Goal: Information Seeking & Learning: Check status

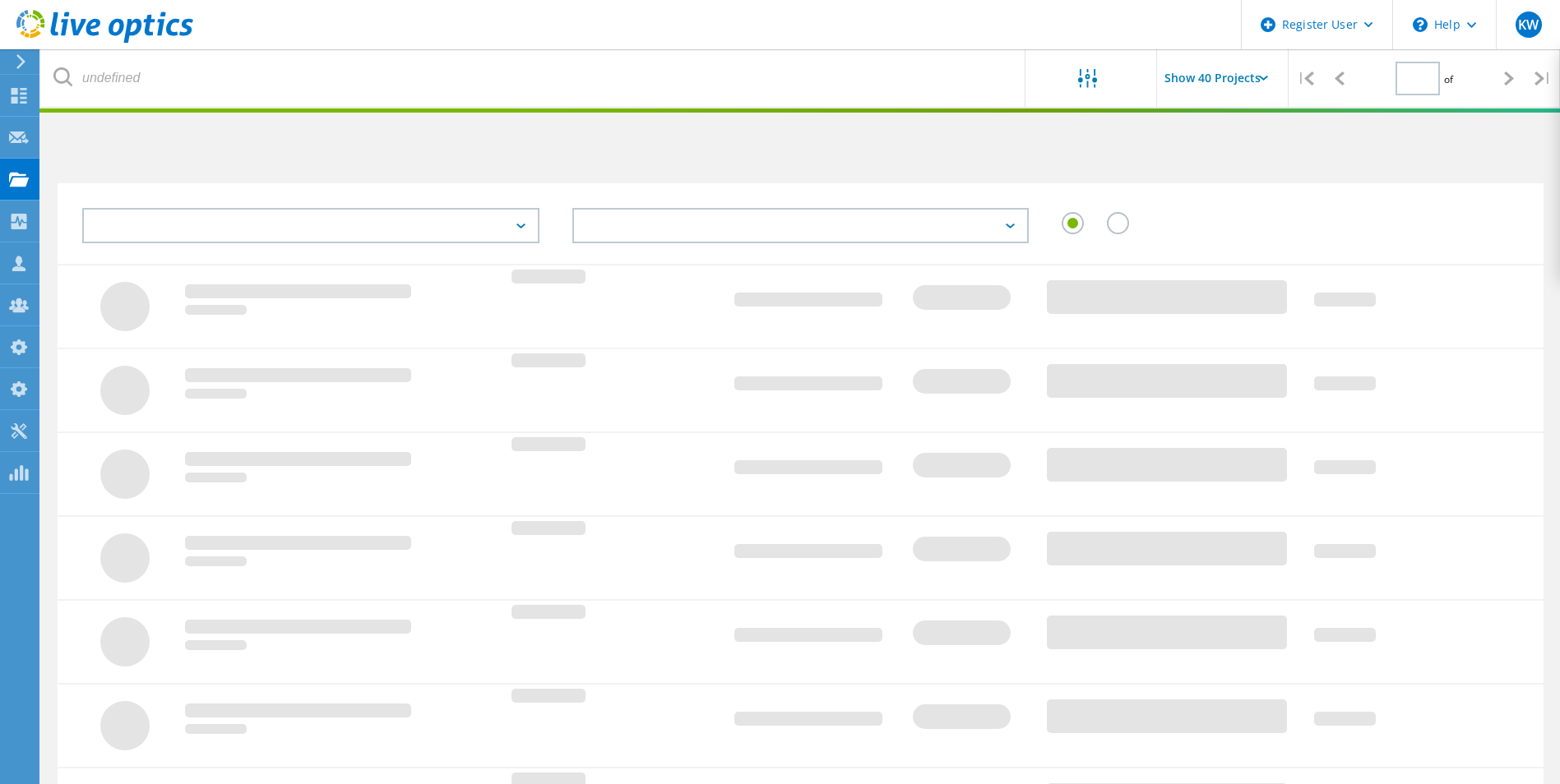
type input "1"
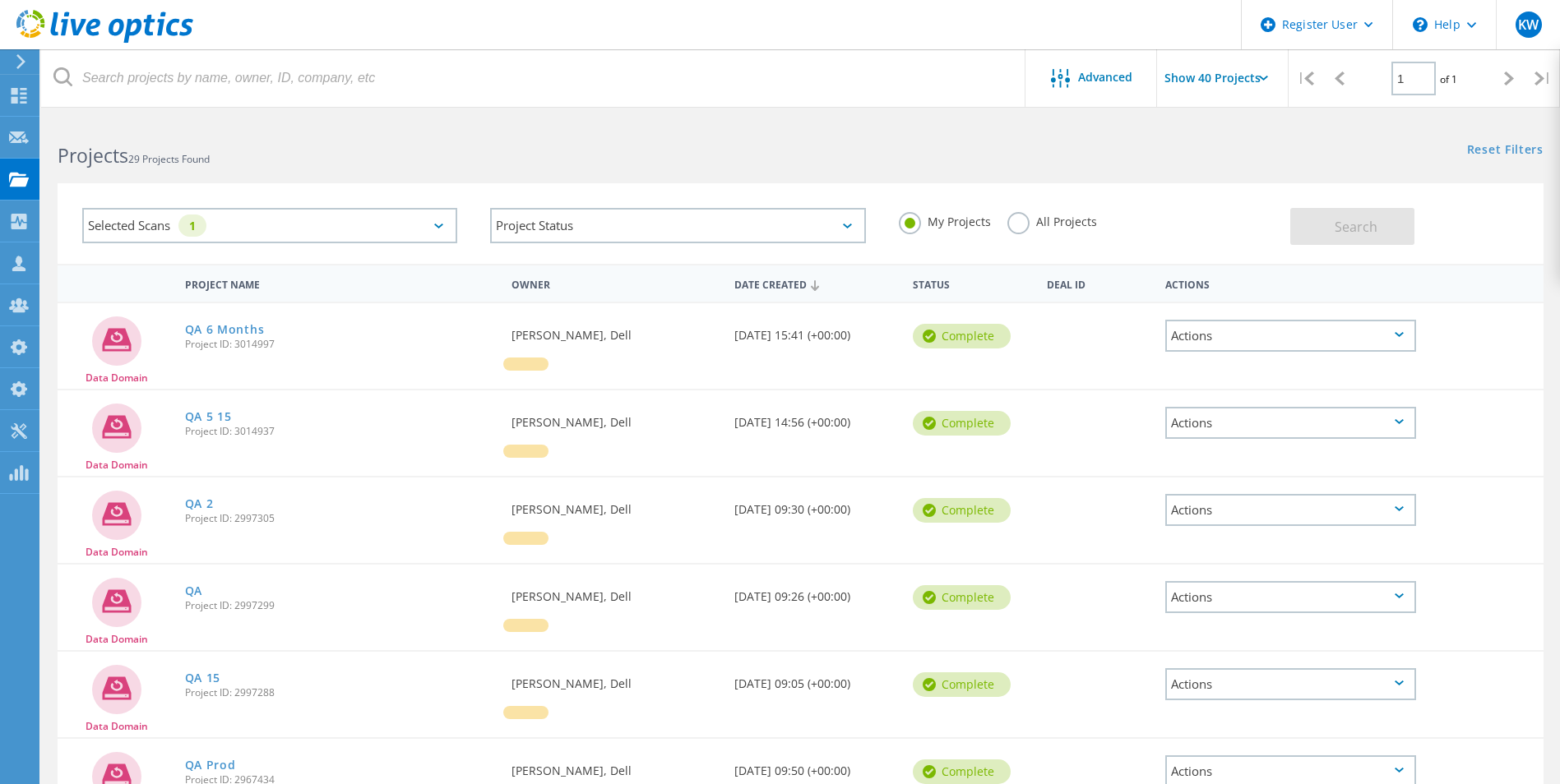
click at [1021, 227] on label "All Projects" at bounding box center [1052, 220] width 89 height 15
click at [0, 0] on input "All Projects" at bounding box center [0, 0] width 0 height 0
click at [1337, 207] on div "Search" at bounding box center [1412, 219] width 245 height 54
click at [1336, 221] on span "Search" at bounding box center [1356, 226] width 43 height 18
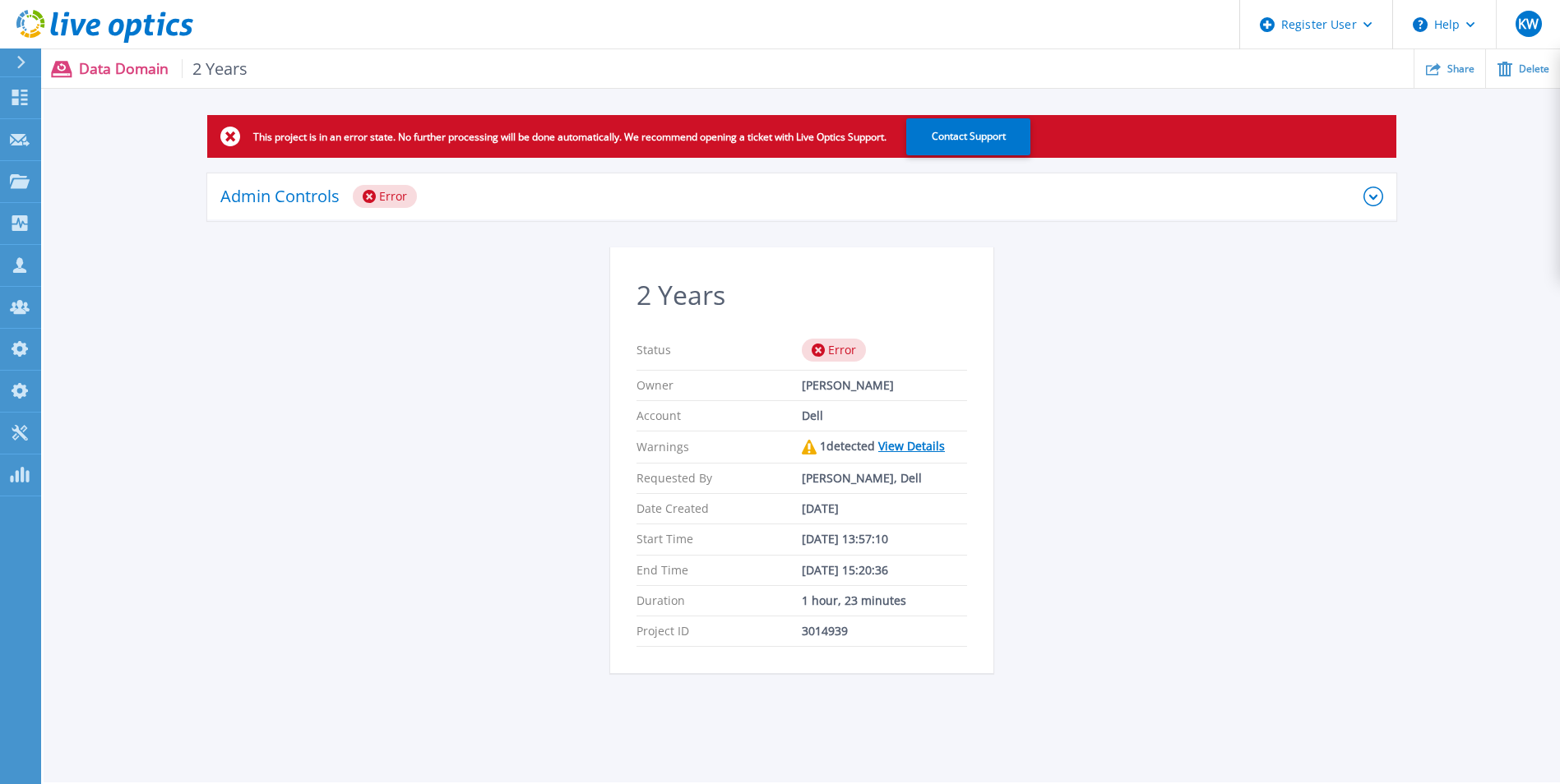
click at [890, 441] on link "View Details" at bounding box center [911, 446] width 66 height 15
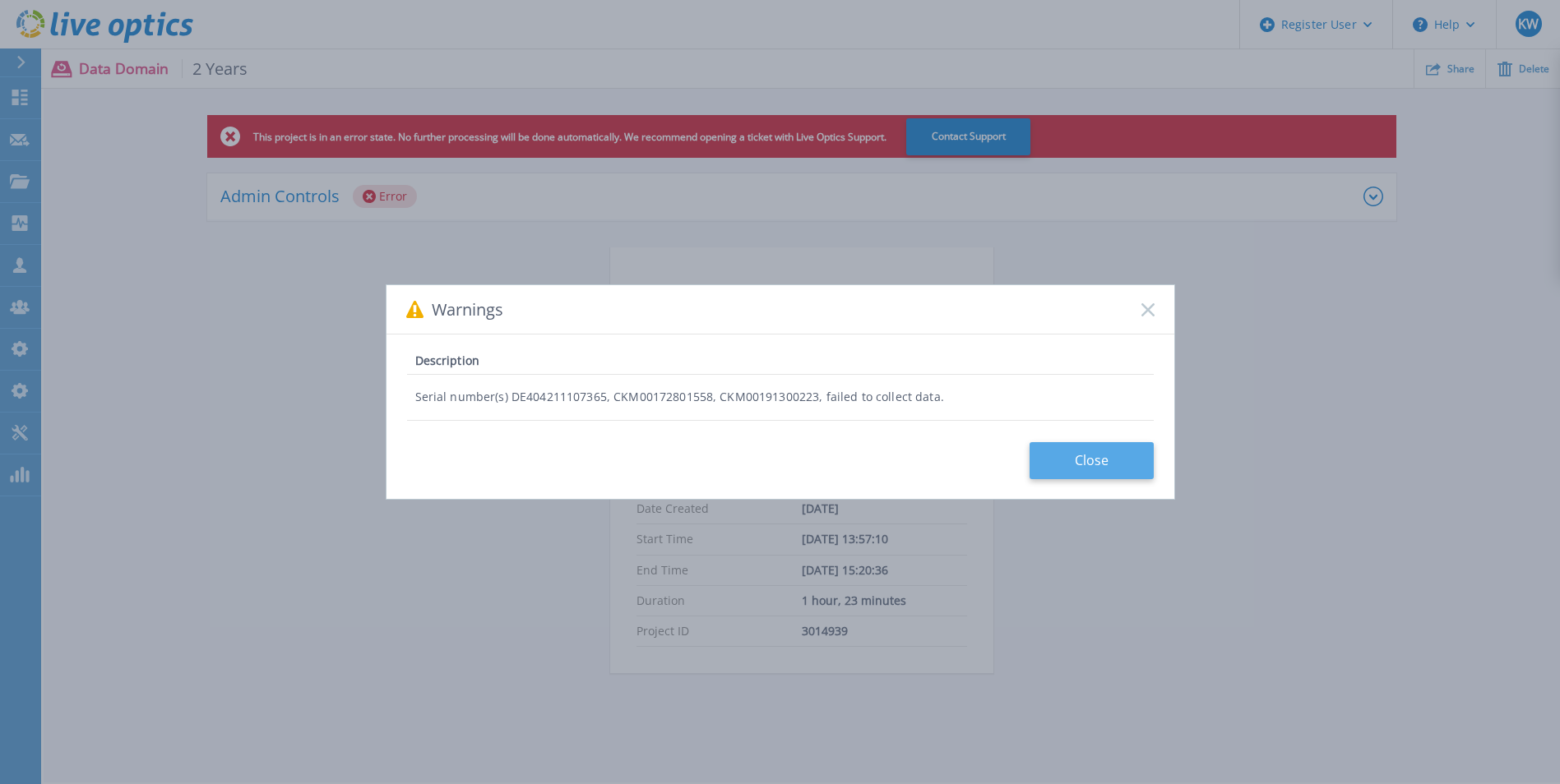
click at [1068, 463] on button "Close" at bounding box center [1092, 461] width 124 height 37
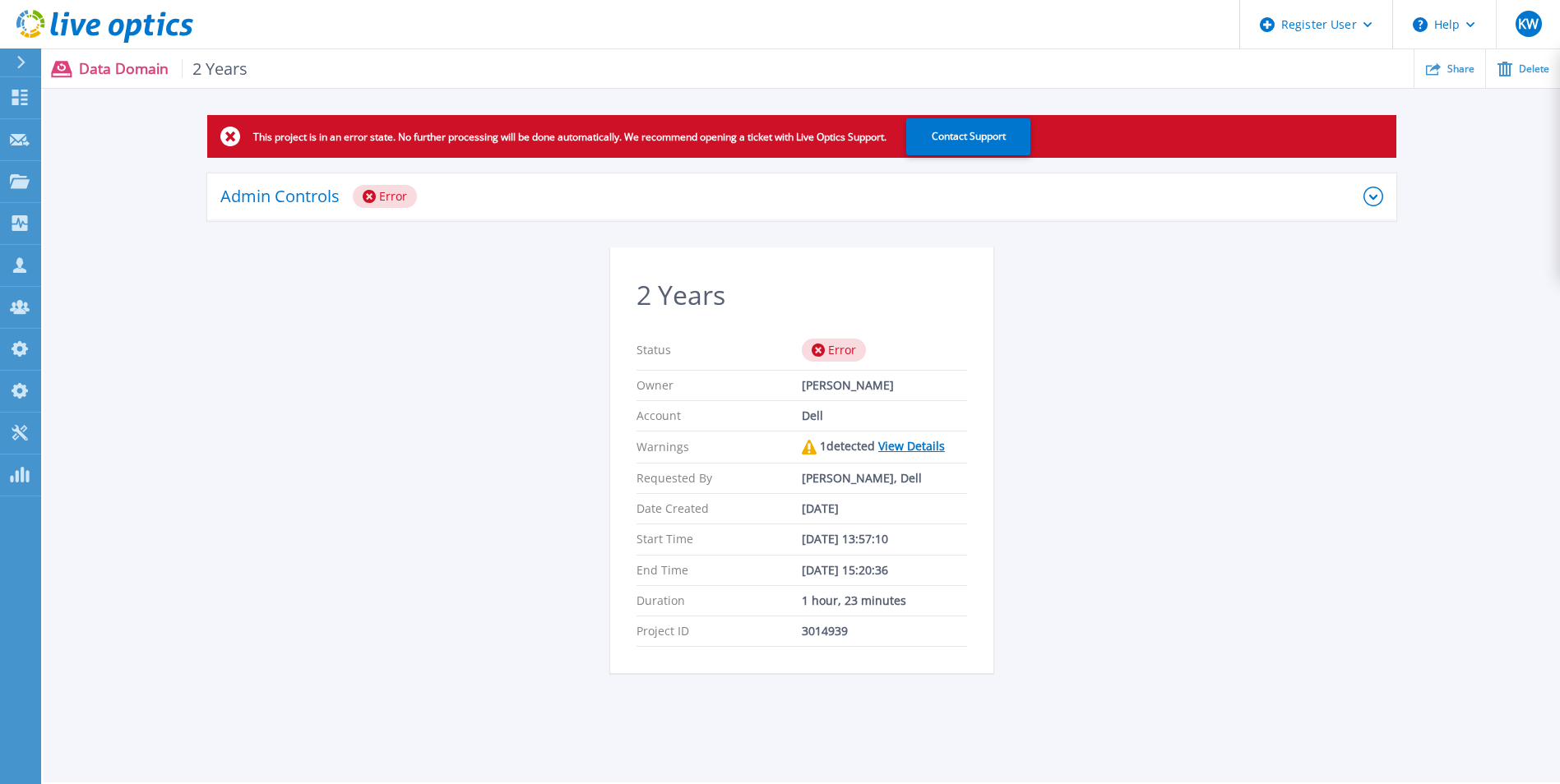
click at [910, 441] on link "View Details" at bounding box center [911, 446] width 66 height 15
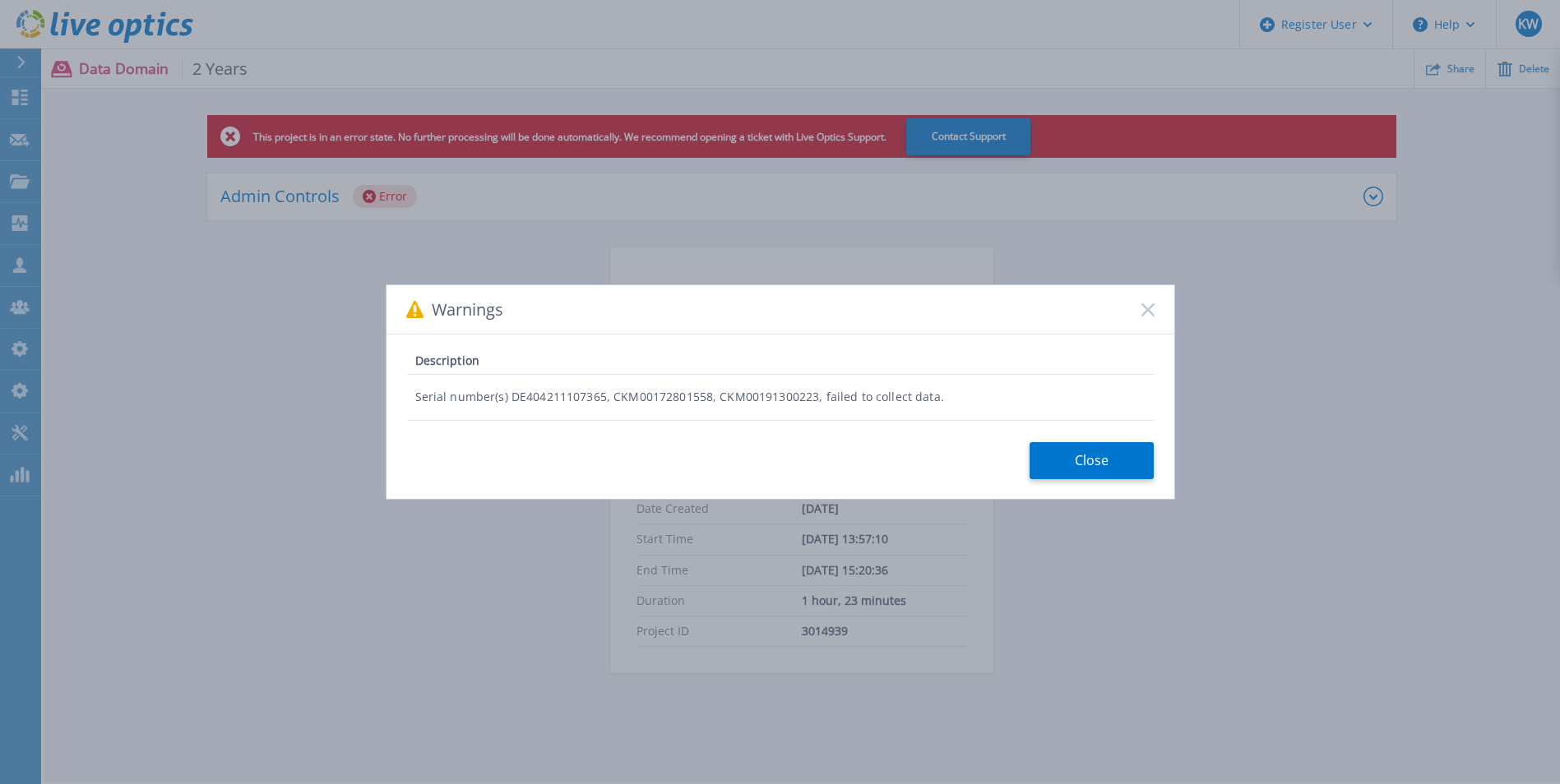
click at [1144, 306] on rect at bounding box center [1147, 309] width 14 height 14
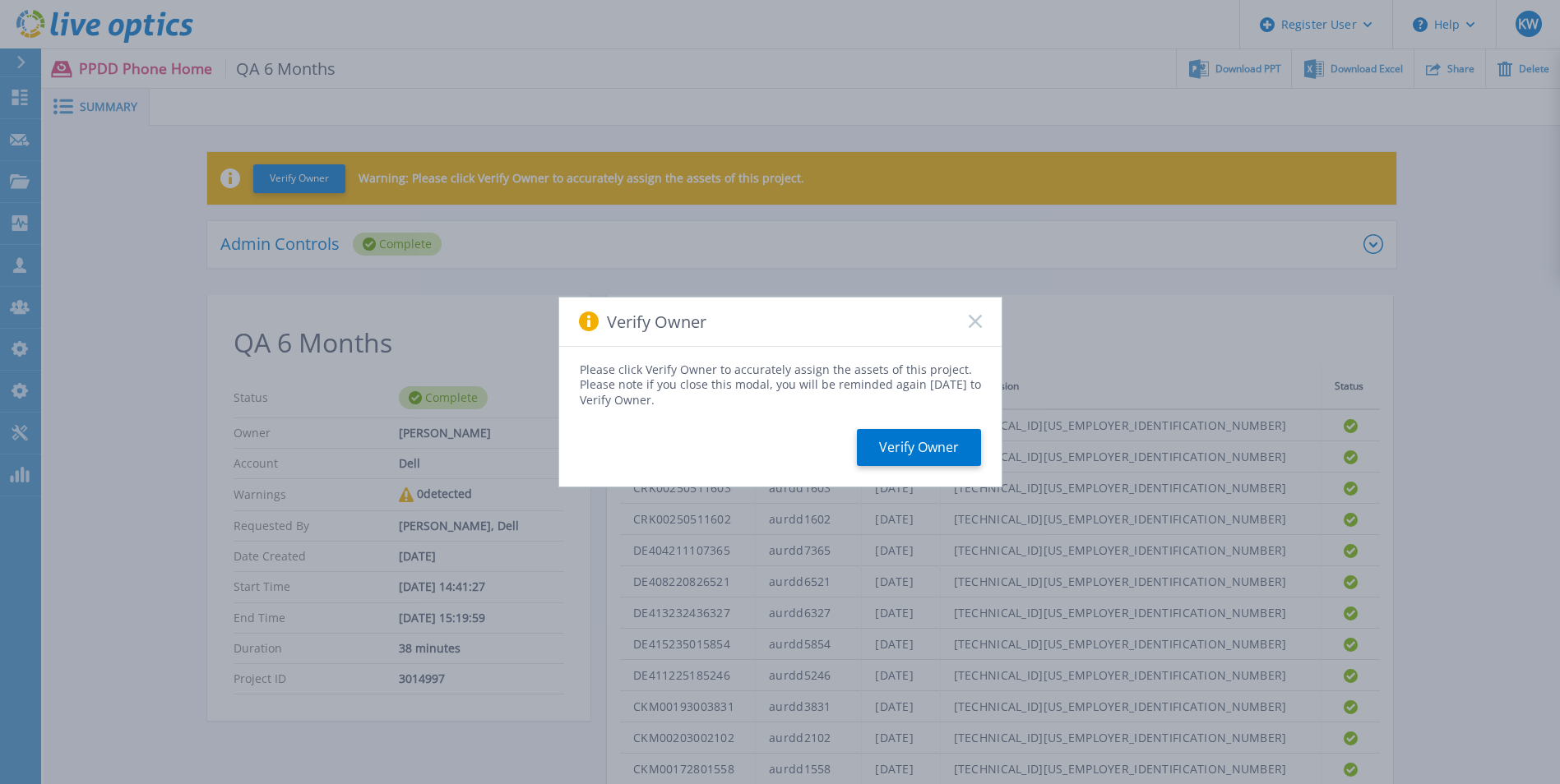
click at [975, 327] on icon at bounding box center [975, 321] width 13 height 13
